Goal: Task Accomplishment & Management: Manage account settings

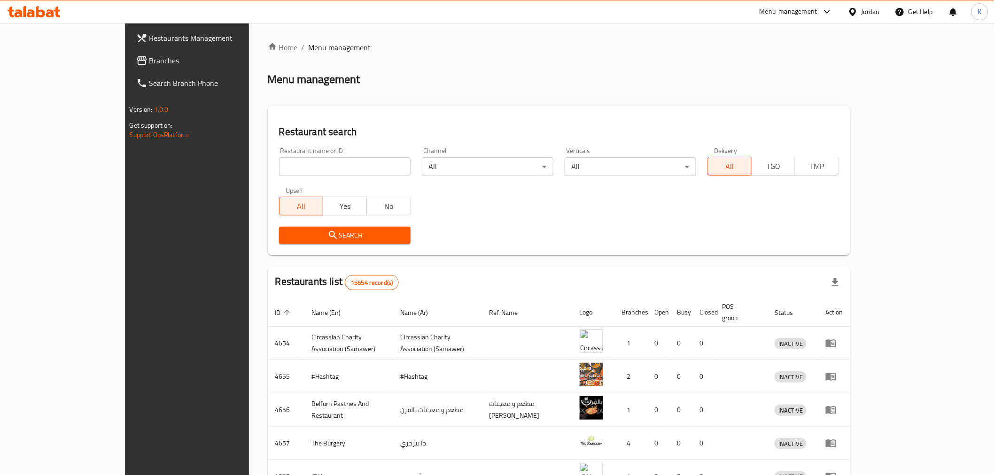
drag, startPoint x: 0, startPoint y: 0, endPoint x: 291, endPoint y: 162, distance: 333.2
click at [291, 162] on input "search" at bounding box center [344, 166] width 131 height 19
type input "a"
type input "bloom flowers"
click button "Search" at bounding box center [344, 235] width 131 height 17
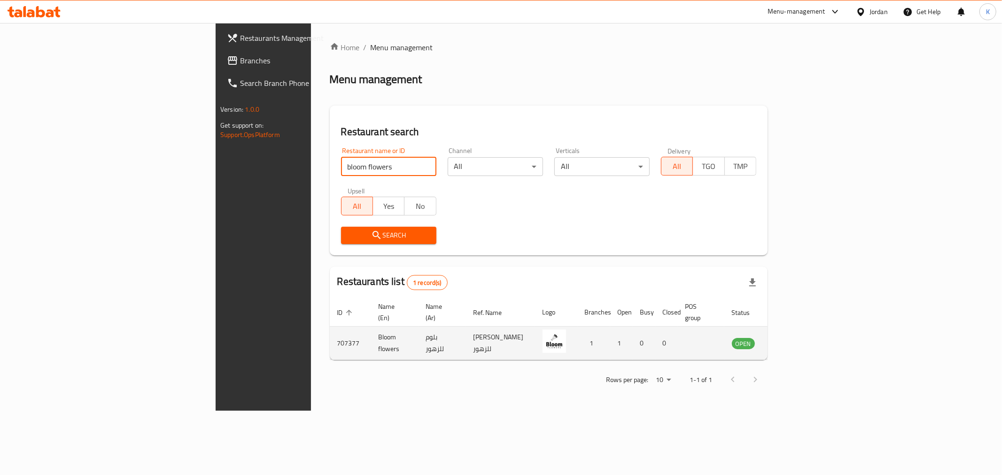
click at [792, 338] on icon "enhanced table" at bounding box center [786, 343] width 11 height 11
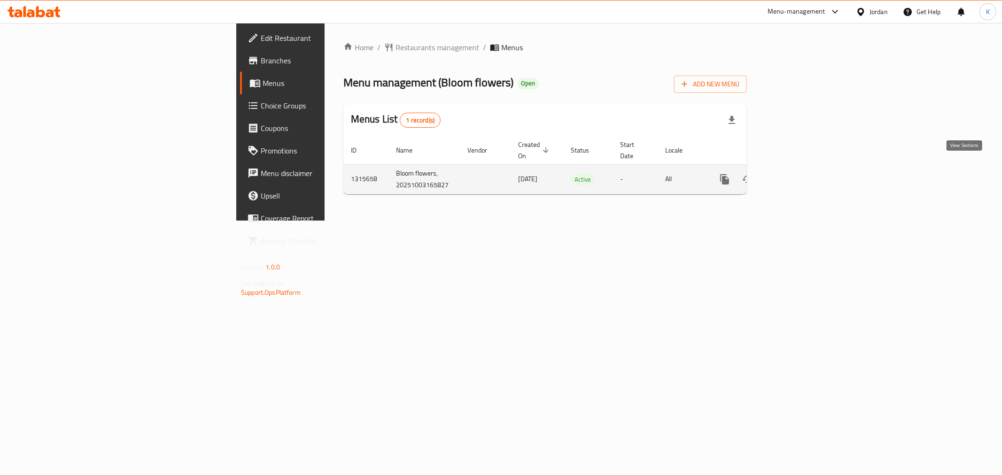
click at [798, 174] on icon "enhanced table" at bounding box center [792, 179] width 11 height 11
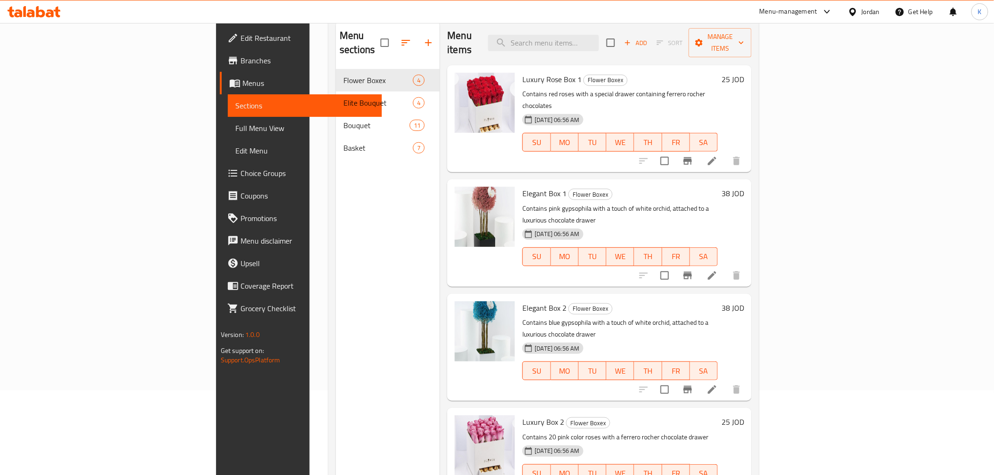
scroll to position [79, 0]
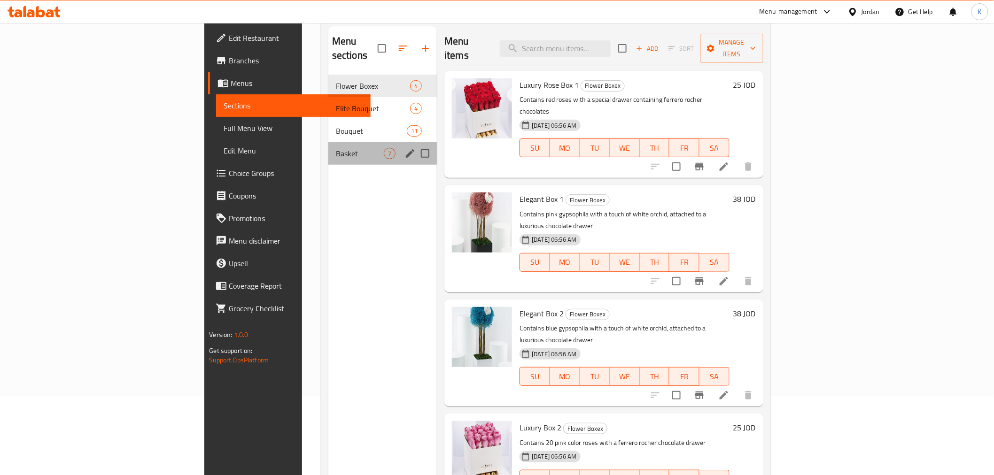
click at [328, 142] on div "Basket 7" at bounding box center [382, 153] width 108 height 23
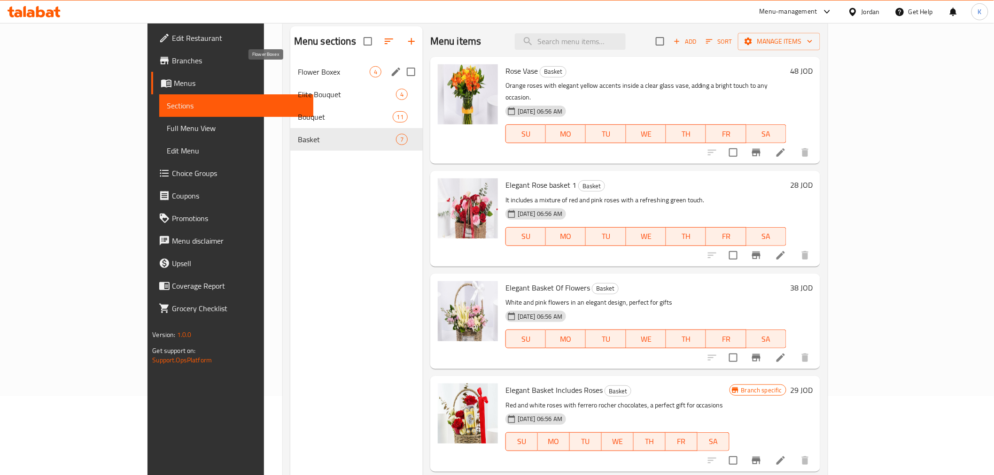
click at [298, 70] on span "Flower Boxex" at bounding box center [334, 71] width 72 height 11
